Goal: Information Seeking & Learning: Learn about a topic

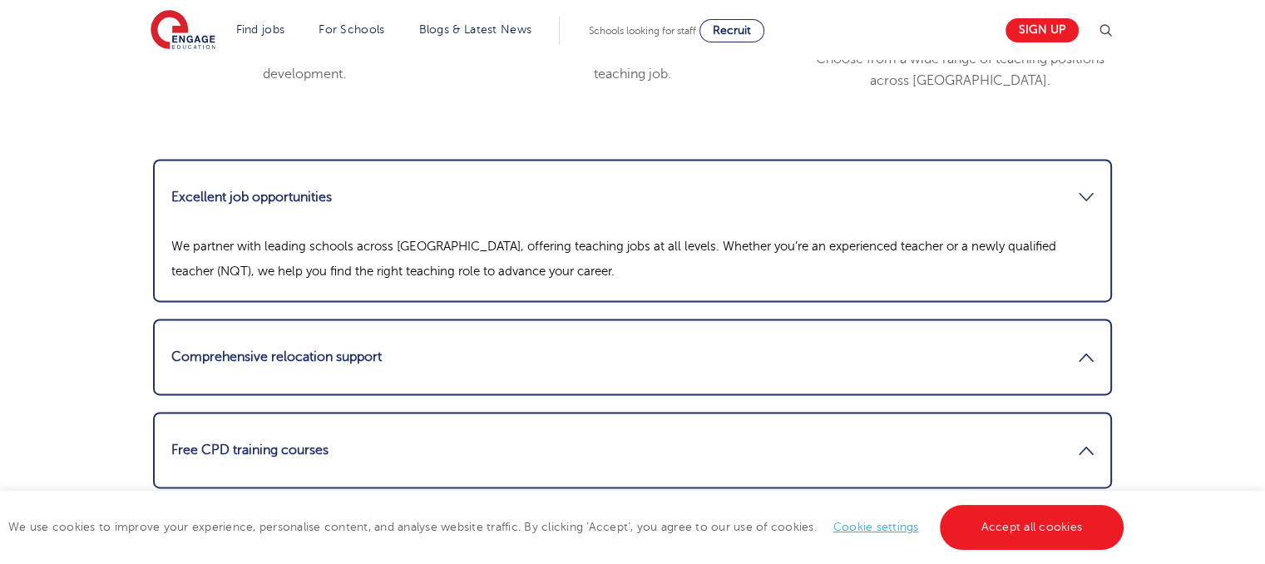
scroll to position [2328, 0]
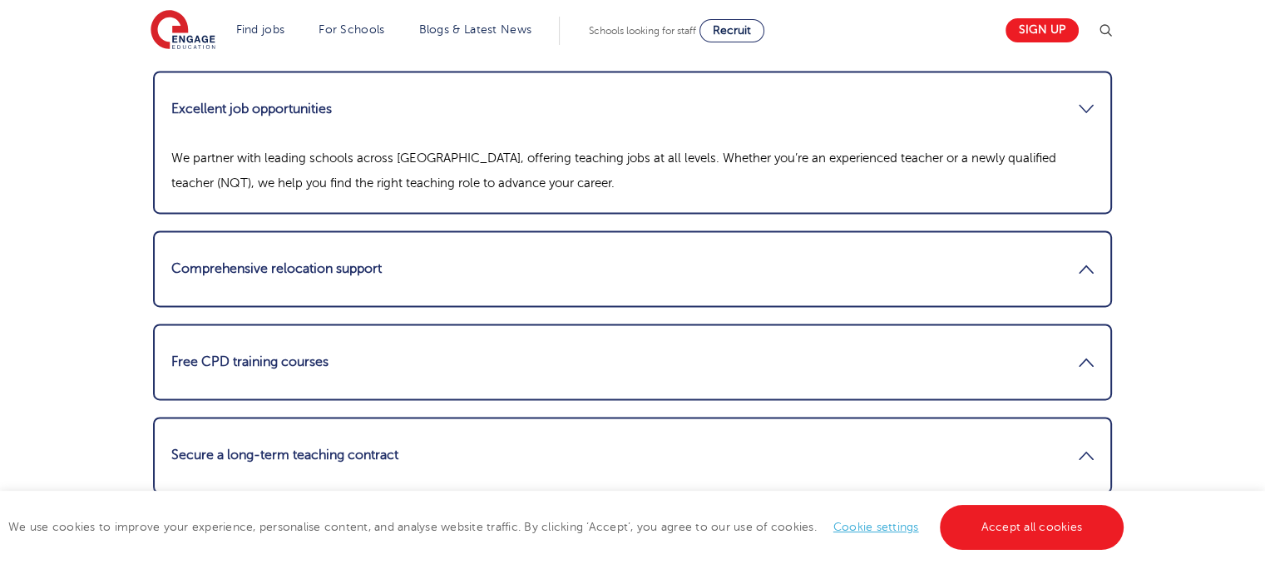
click at [589, 274] on link "Comprehensive relocation support" at bounding box center [632, 269] width 922 height 40
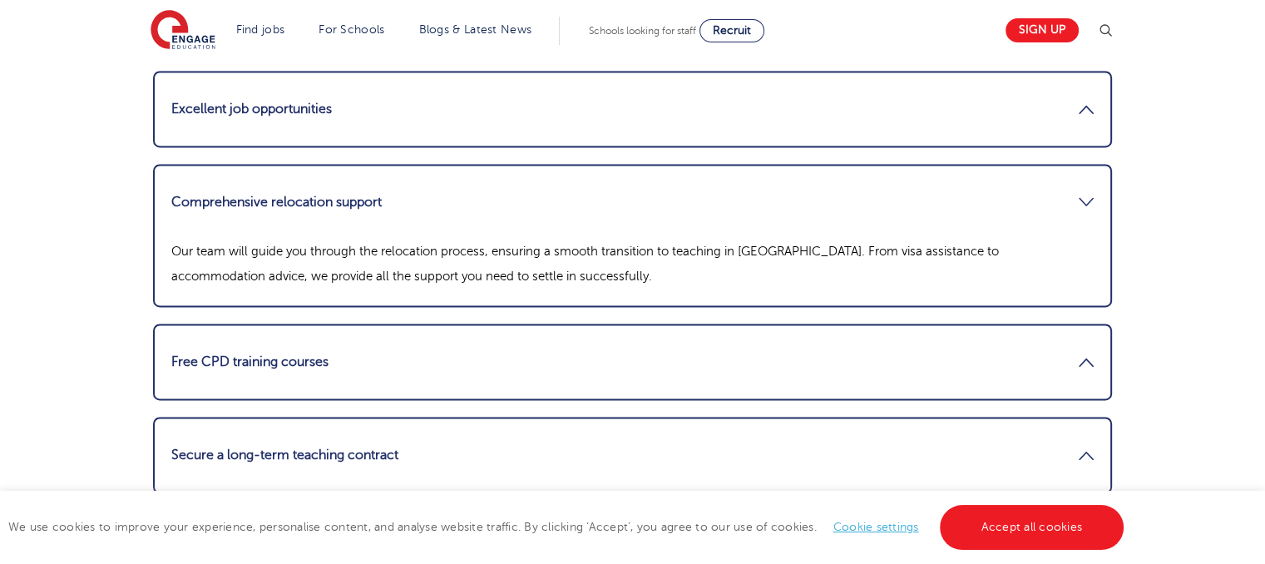
click at [571, 348] on link "Free CPD training courses" at bounding box center [632, 362] width 922 height 40
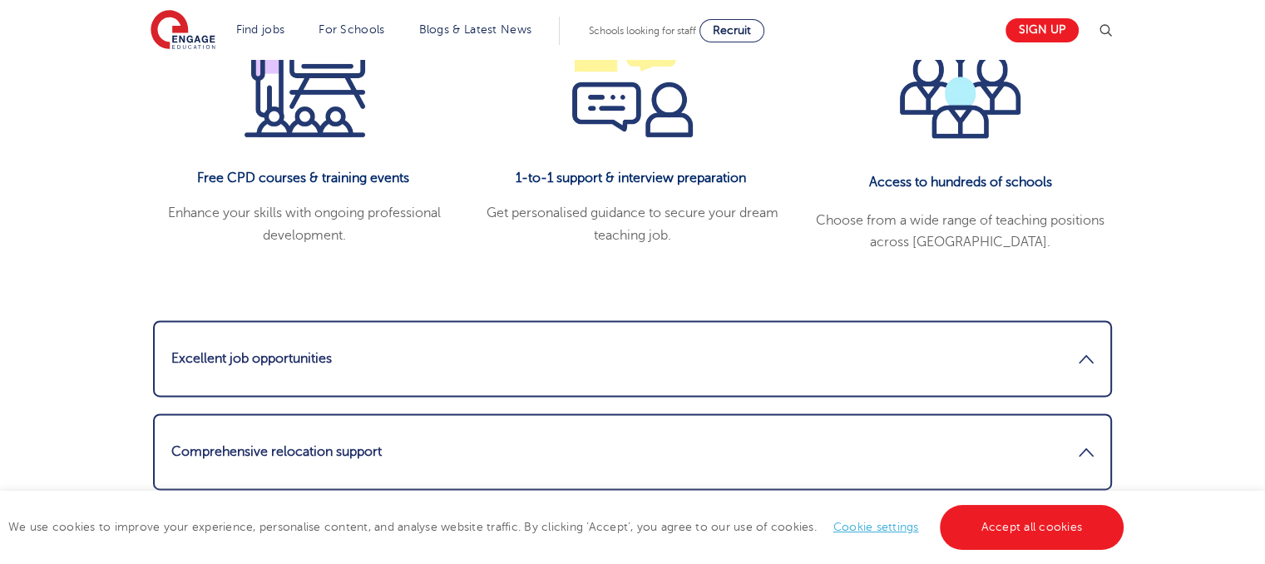
scroll to position [2079, 0]
click at [951, 194] on div "Access to hundreds of schools Choose from a wide range of teaching positions ac…" at bounding box center [961, 135] width 328 height 236
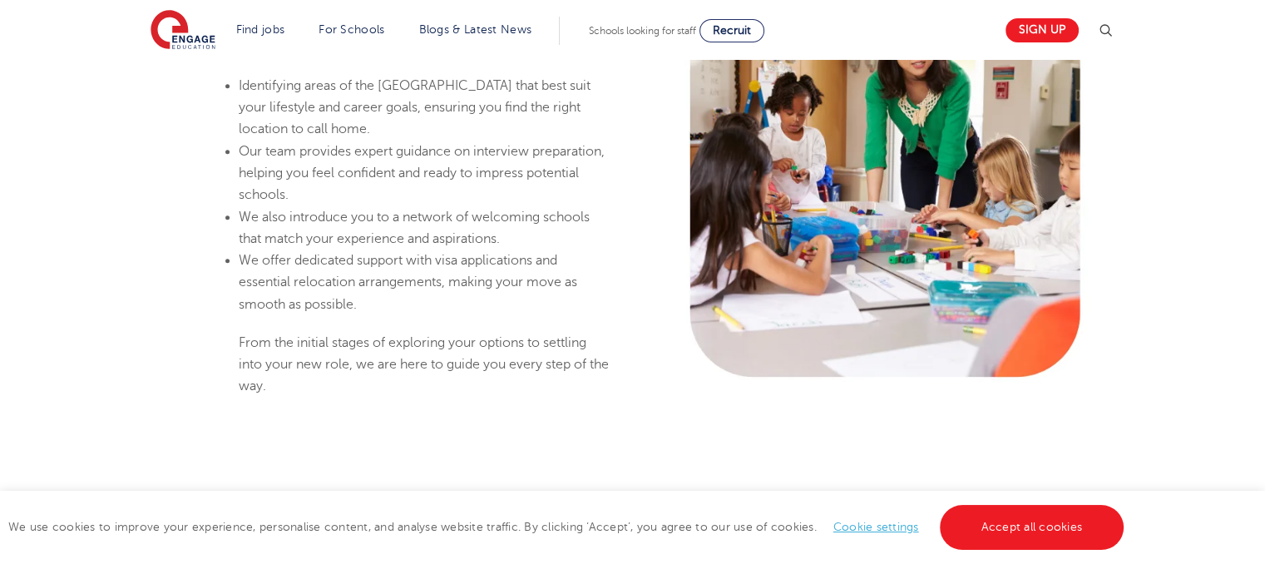
scroll to position [1164, 0]
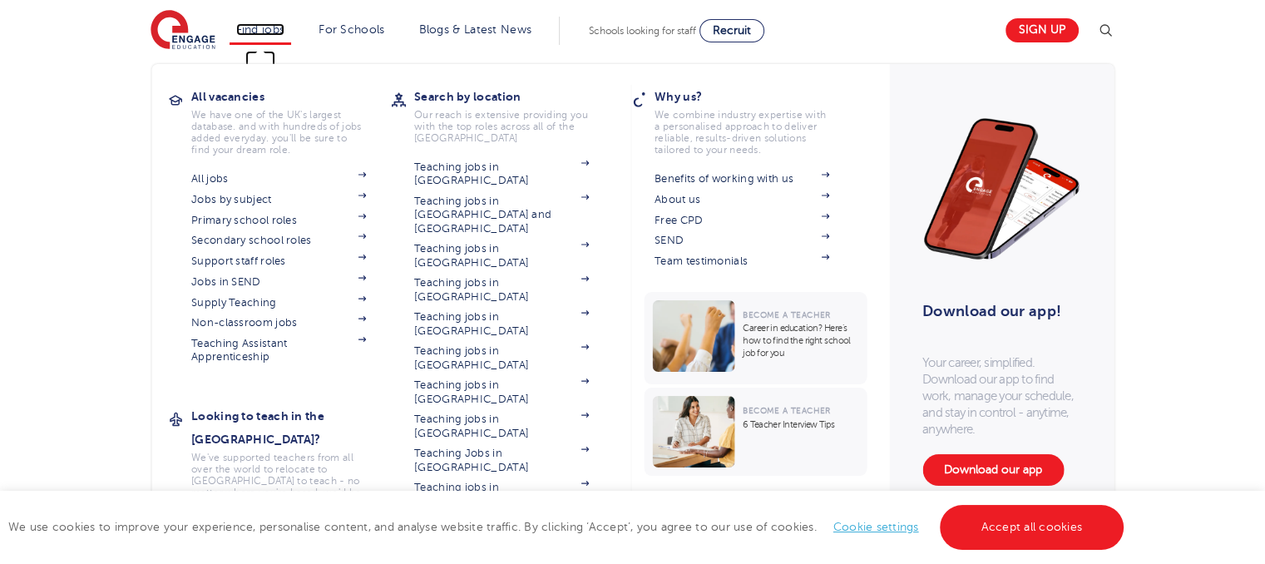
click at [275, 23] on link "Find jobs" at bounding box center [260, 29] width 49 height 12
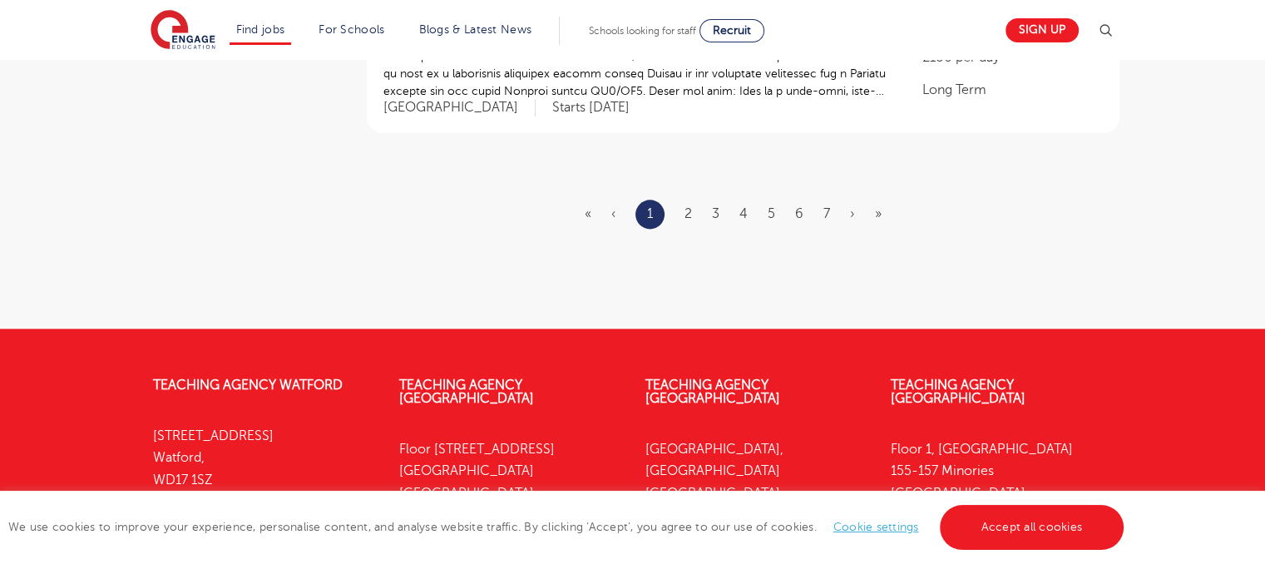
scroll to position [2079, 0]
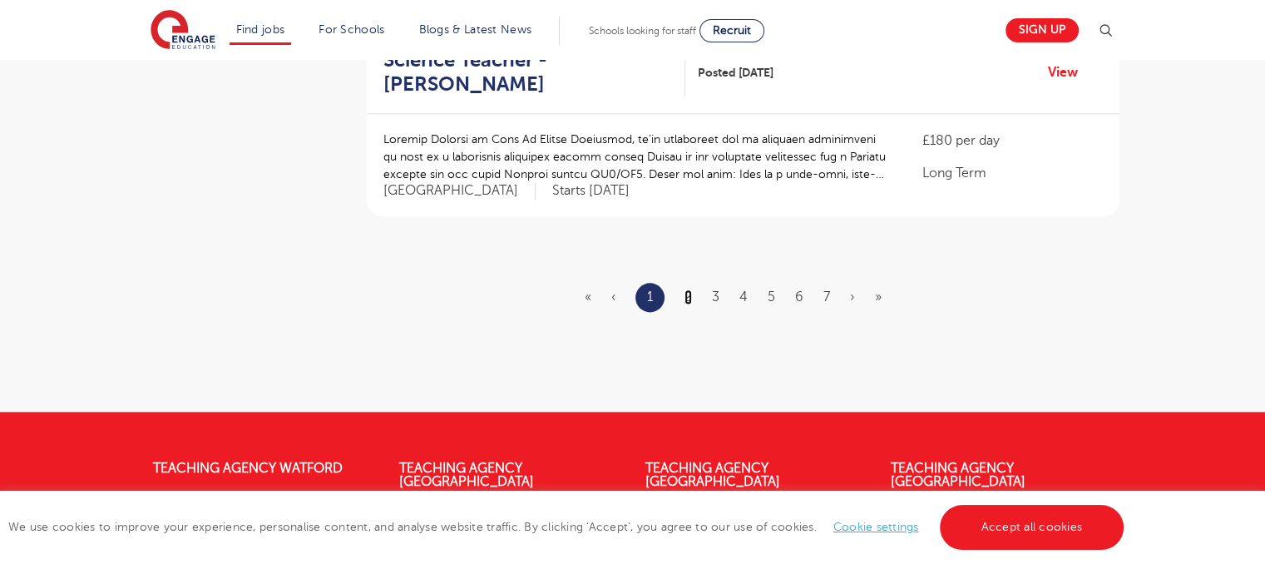
click at [685, 289] on link "2" at bounding box center [687, 296] width 7 height 15
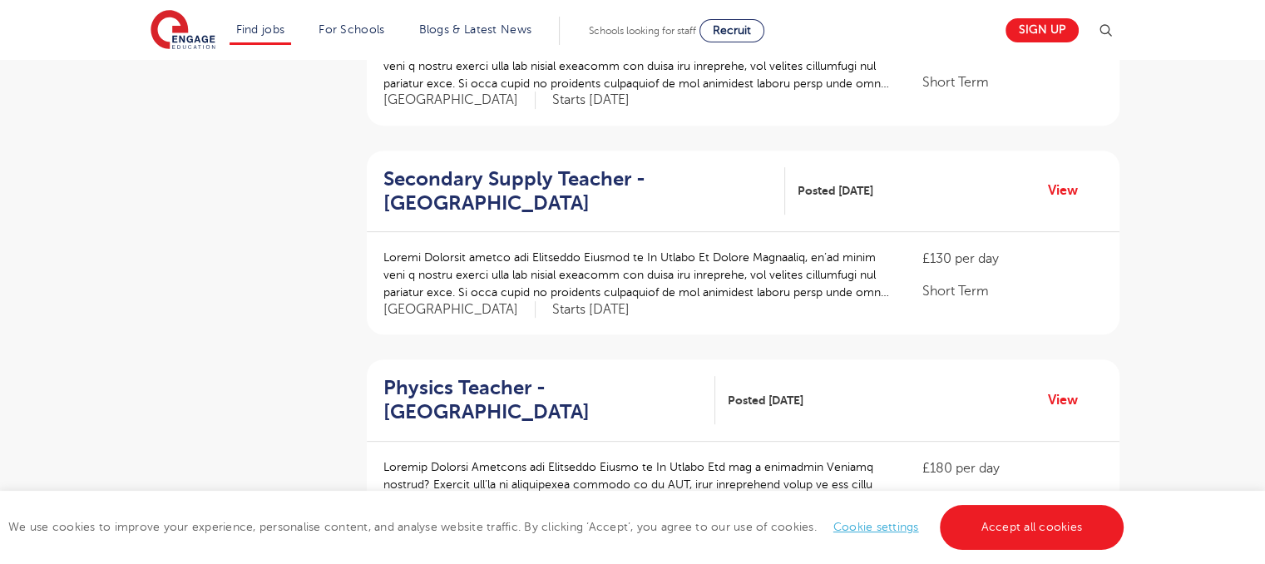
scroll to position [832, 0]
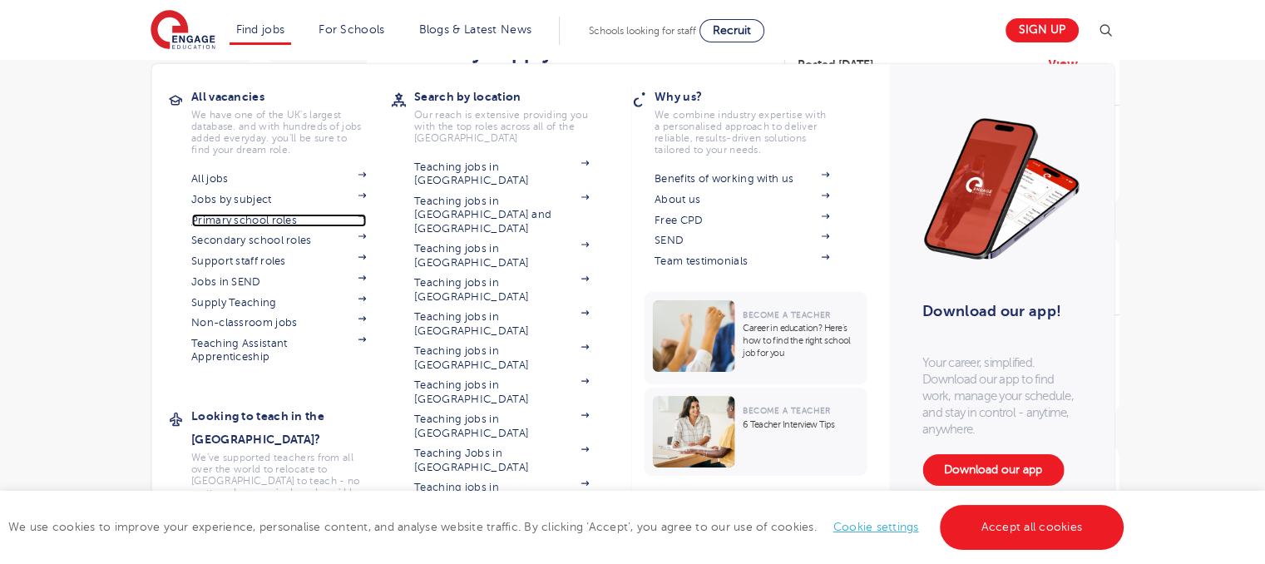
click at [293, 220] on link "Primary school roles" at bounding box center [278, 220] width 175 height 13
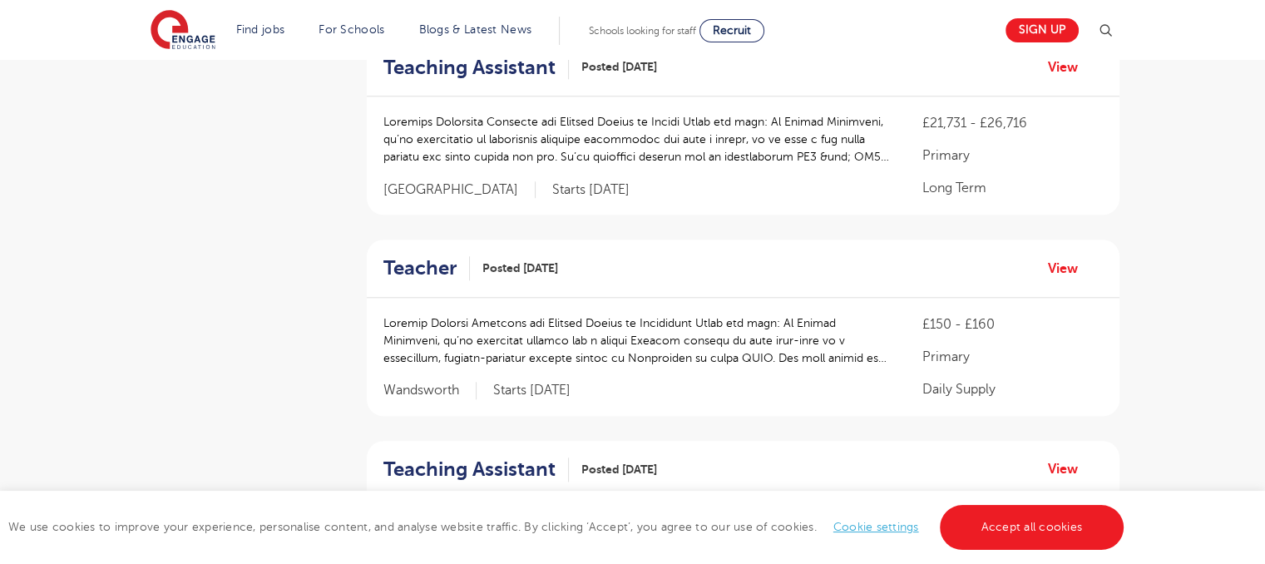
scroll to position [1580, 0]
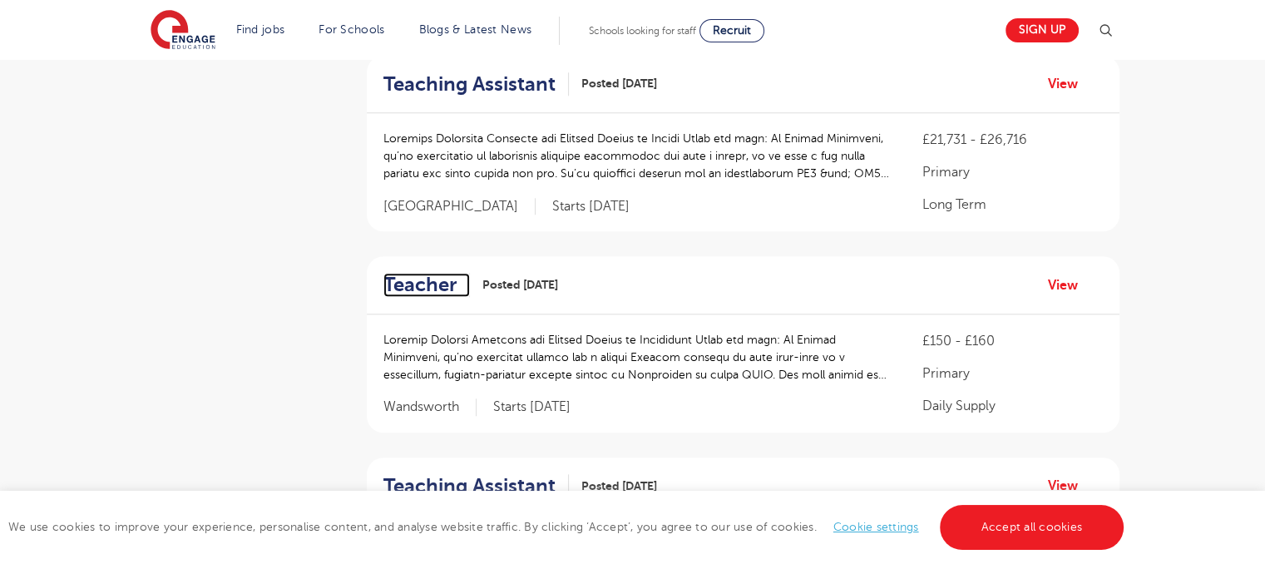
click at [442, 282] on h2 "Teacher" at bounding box center [419, 285] width 73 height 24
